Goal: Task Accomplishment & Management: Complete application form

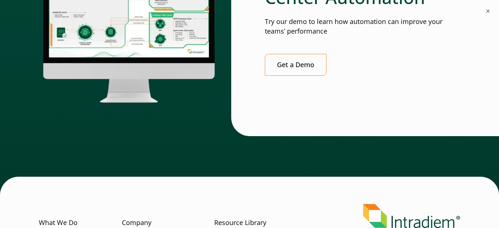
scroll to position [2215, 2]
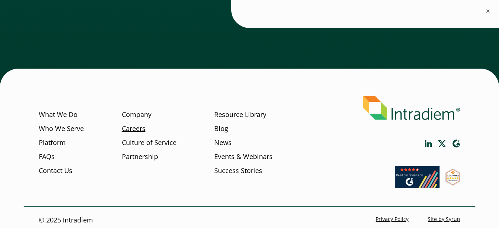
click at [136, 124] on link "Careers" at bounding box center [134, 129] width 24 height 10
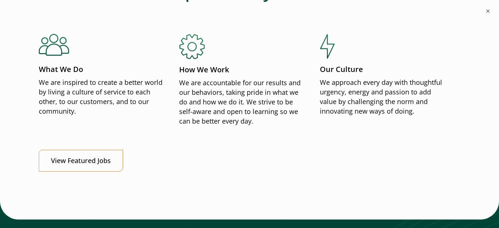
scroll to position [881, 3]
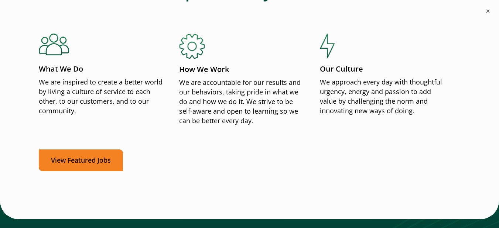
click at [106, 164] on link "View Featured Jobs" at bounding box center [81, 161] width 84 height 22
